Goal: Find specific page/section: Find specific page/section

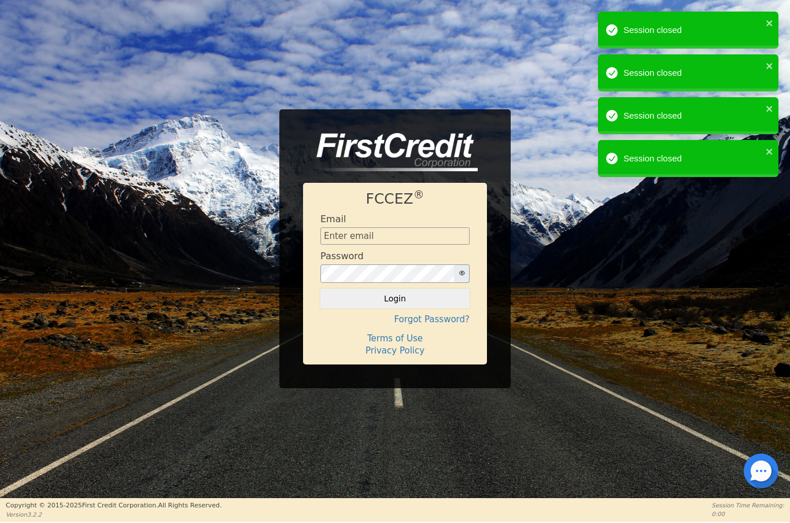
click at [409, 243] on input "text" at bounding box center [394, 235] width 149 height 17
type input "[EMAIL_ADDRESS][DOMAIN_NAME]"
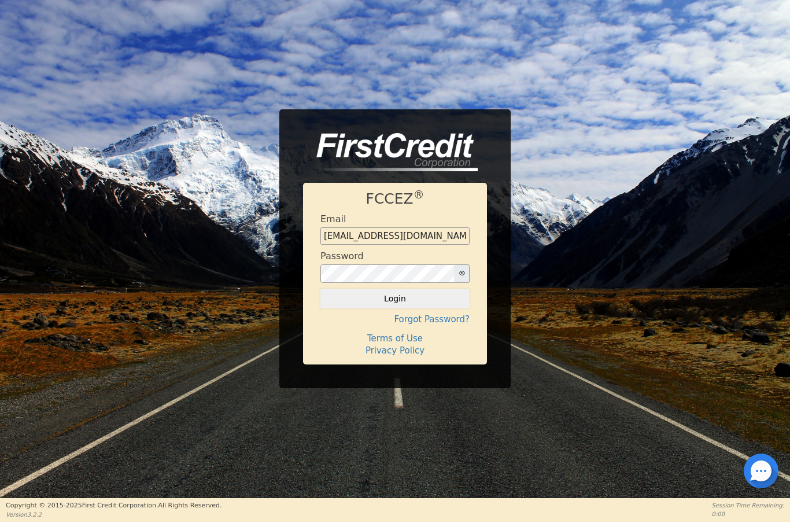
click at [389, 304] on button "Login" at bounding box center [394, 299] width 149 height 20
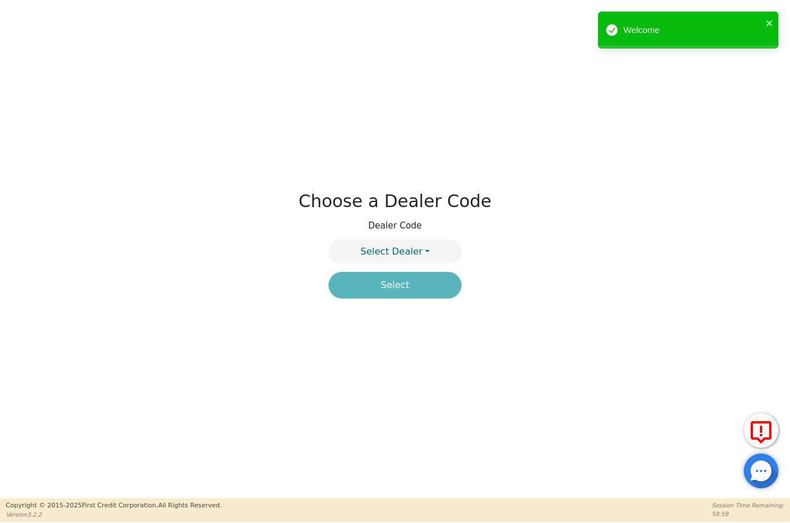
click at [425, 244] on button "Select Dealer" at bounding box center [394, 251] width 133 height 24
click at [422, 274] on link "4394A" at bounding box center [395, 279] width 132 height 16
click at [423, 287] on button "Select" at bounding box center [394, 285] width 133 height 27
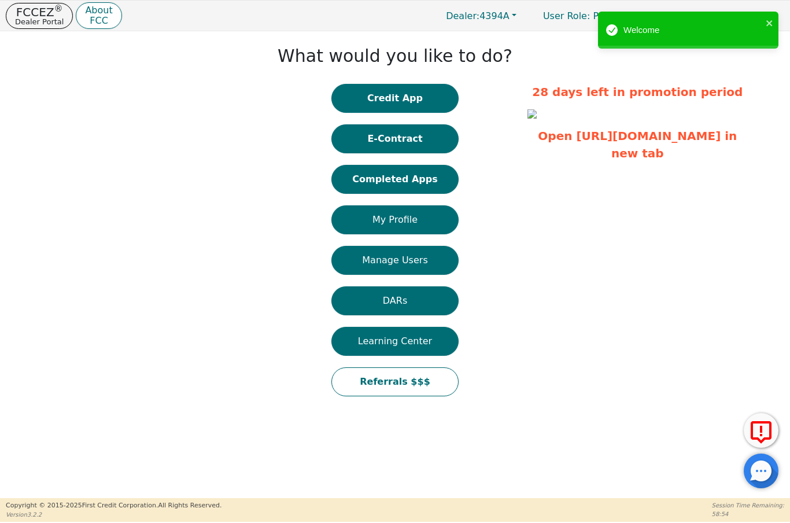
click at [431, 99] on button "Credit App" at bounding box center [394, 98] width 127 height 29
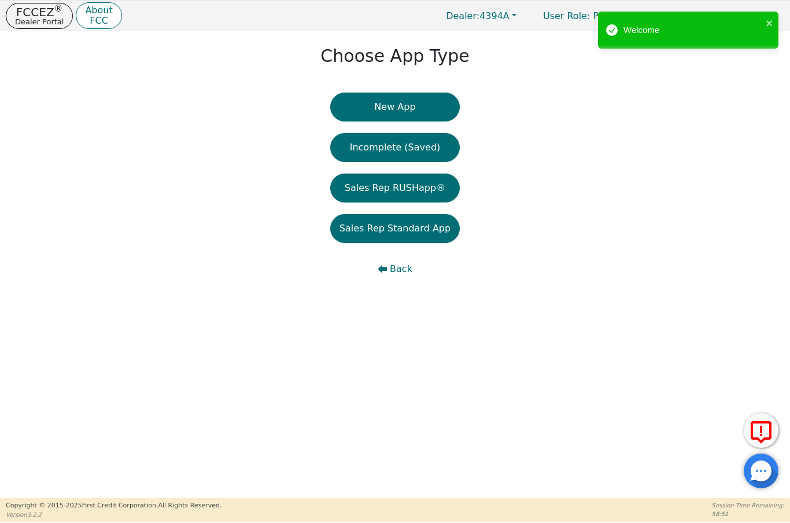
click at [47, 23] on p "Dealer Portal" at bounding box center [39, 22] width 49 height 8
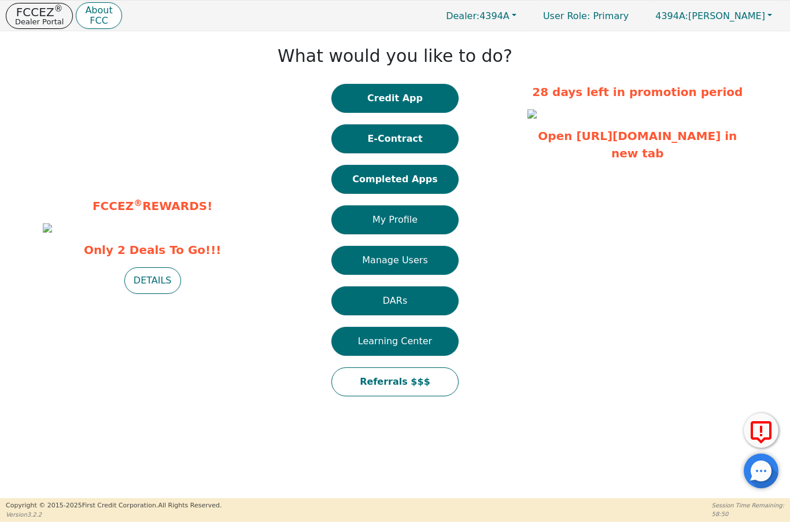
click at [405, 180] on button "Completed Apps" at bounding box center [394, 179] width 127 height 29
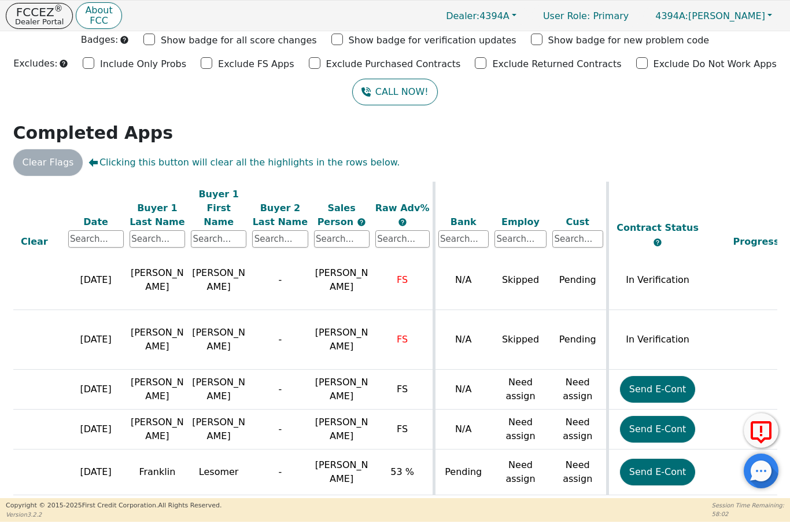
scroll to position [1153, 0]
